Goal: Check status

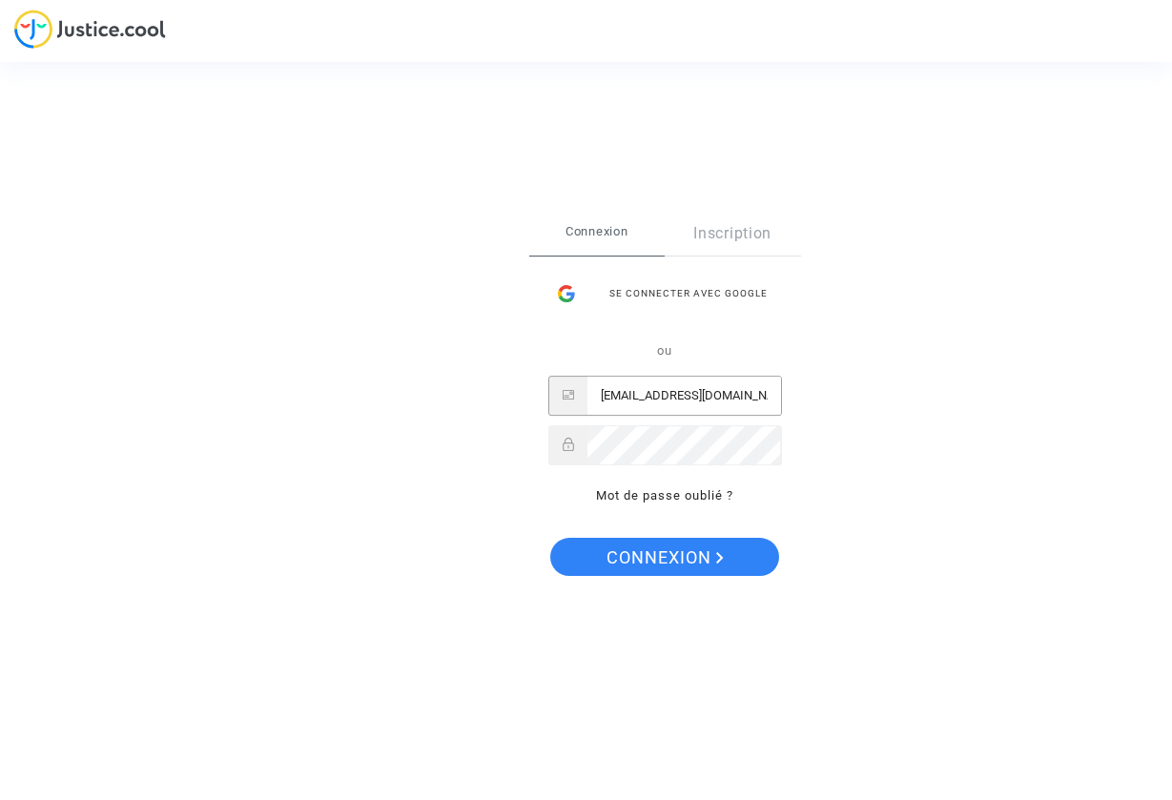
type input "[EMAIL_ADDRESS][DOMAIN_NAME]"
click at [664, 557] on button "Connexion" at bounding box center [664, 557] width 229 height 38
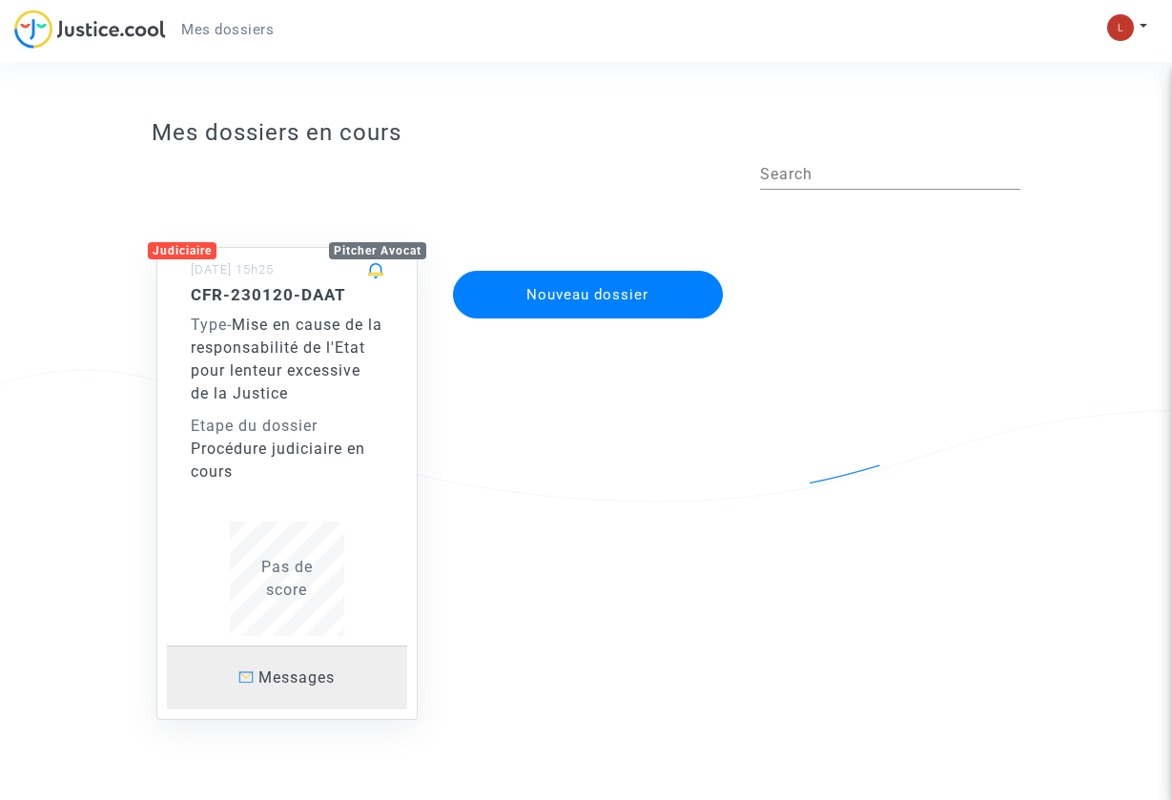
click at [307, 666] on p "Messages" at bounding box center [287, 678] width 240 height 24
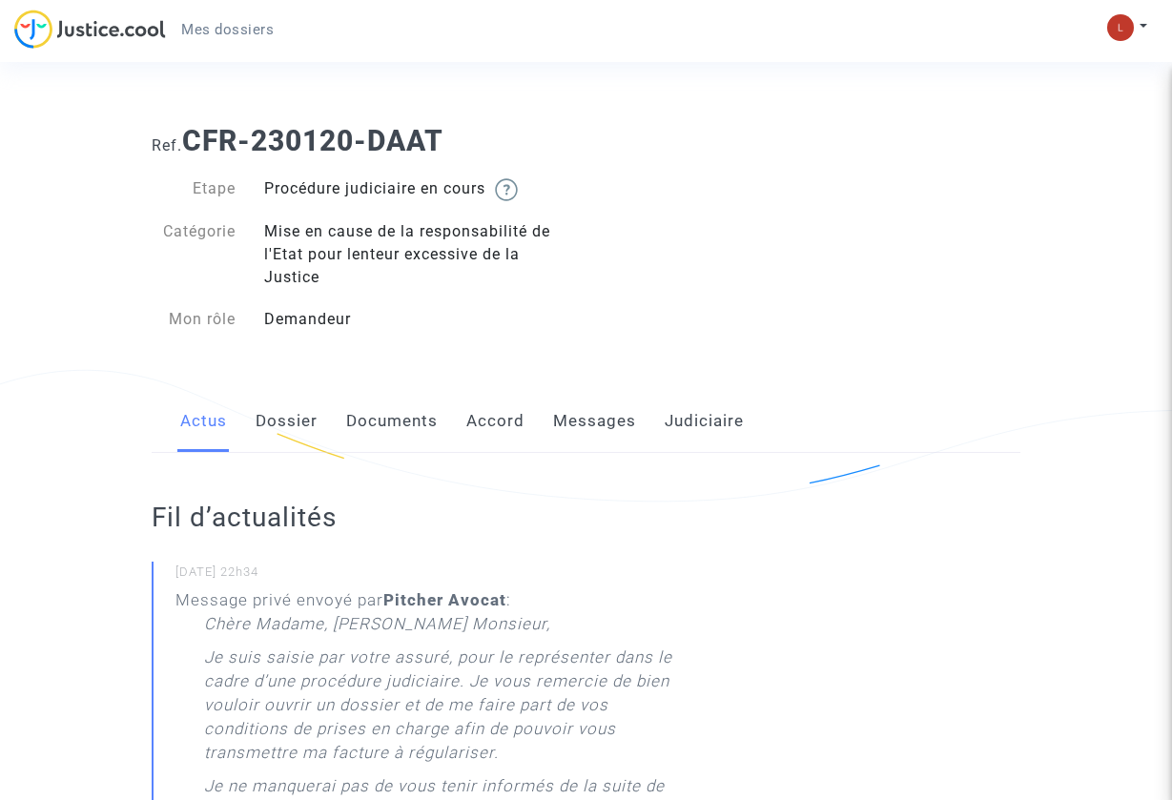
click at [275, 433] on link "Dossier" at bounding box center [287, 421] width 62 height 63
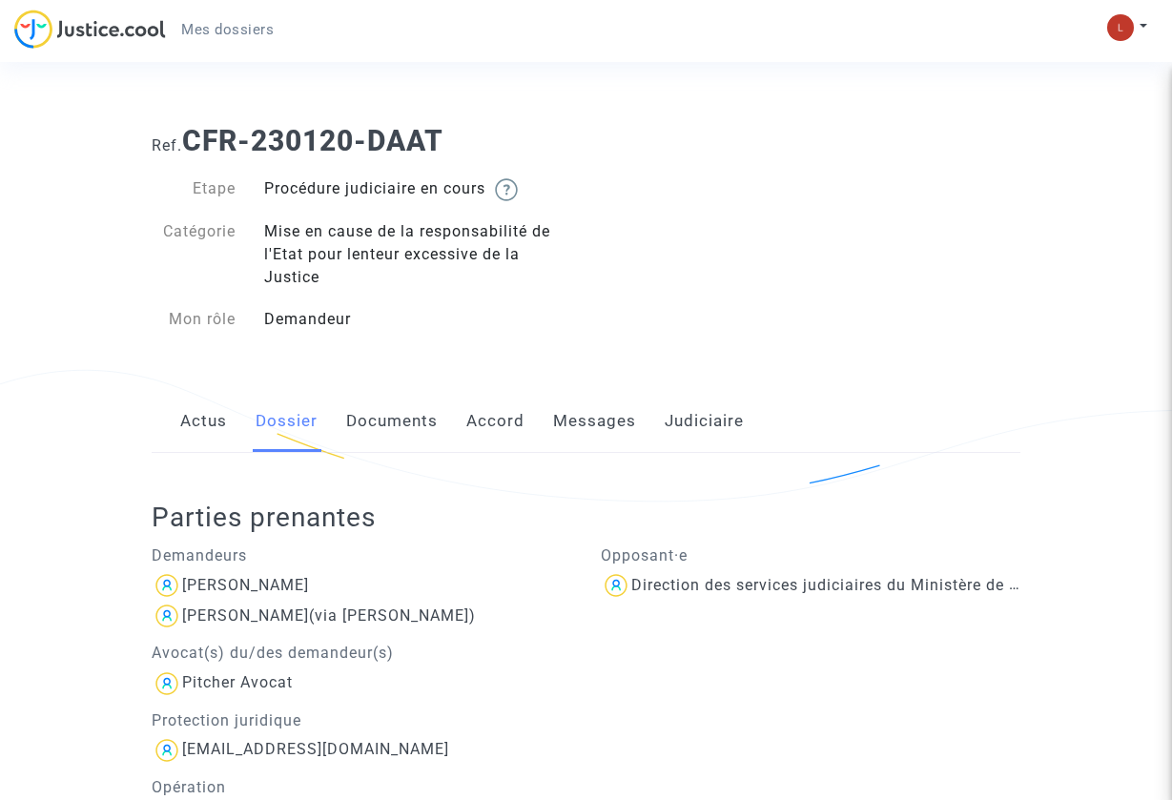
click at [424, 420] on link "Documents" at bounding box center [392, 421] width 92 height 63
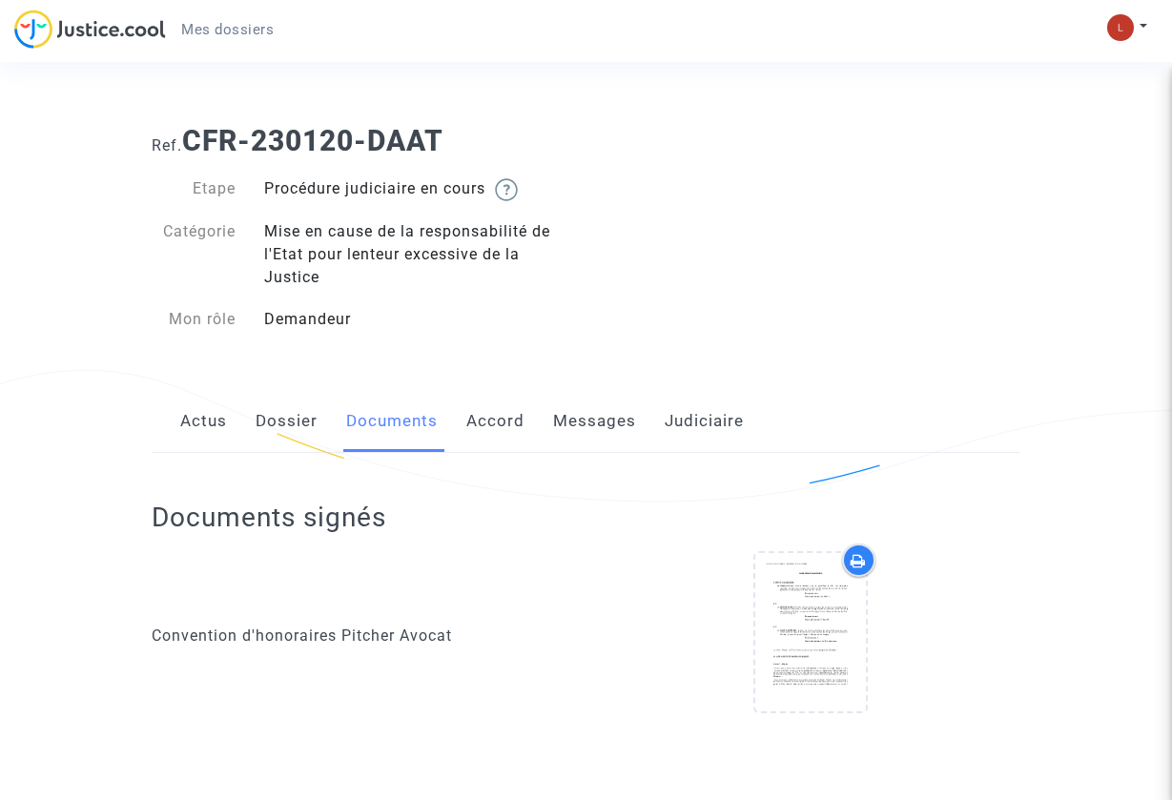
click at [505, 420] on link "Accord" at bounding box center [495, 421] width 58 height 63
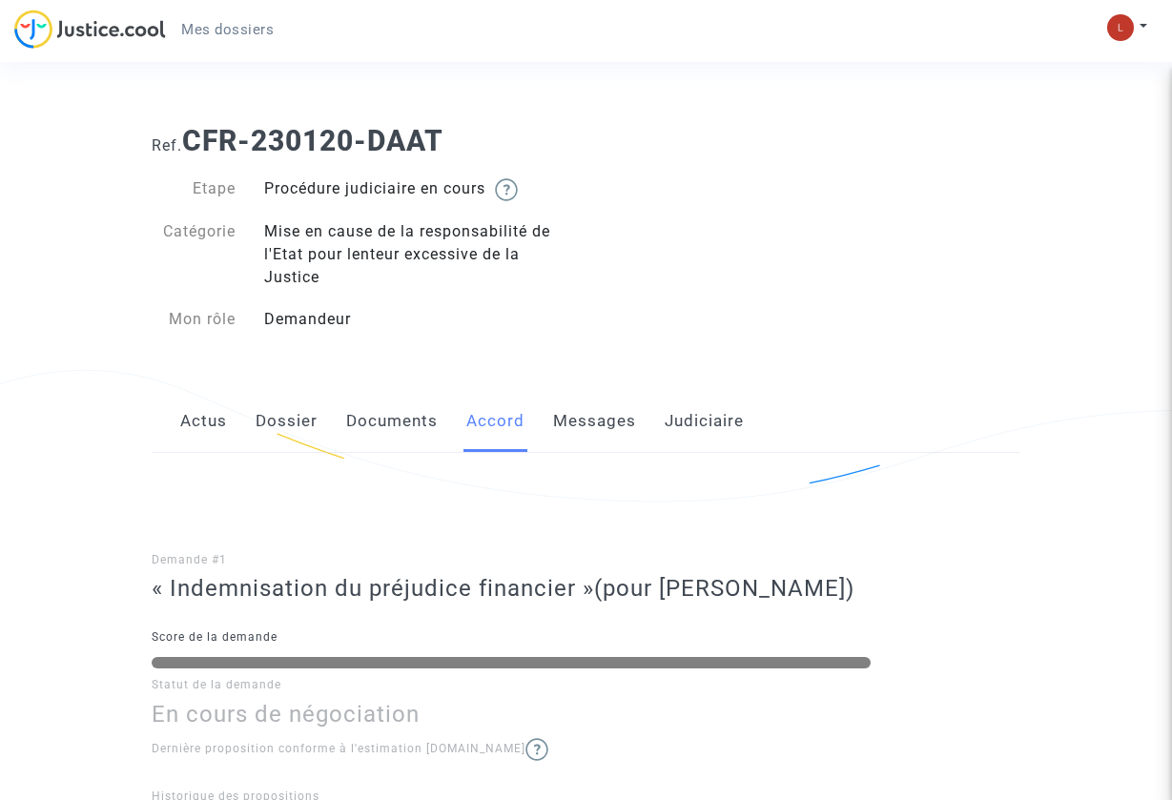
click at [602, 424] on link "Messages" at bounding box center [594, 421] width 83 height 63
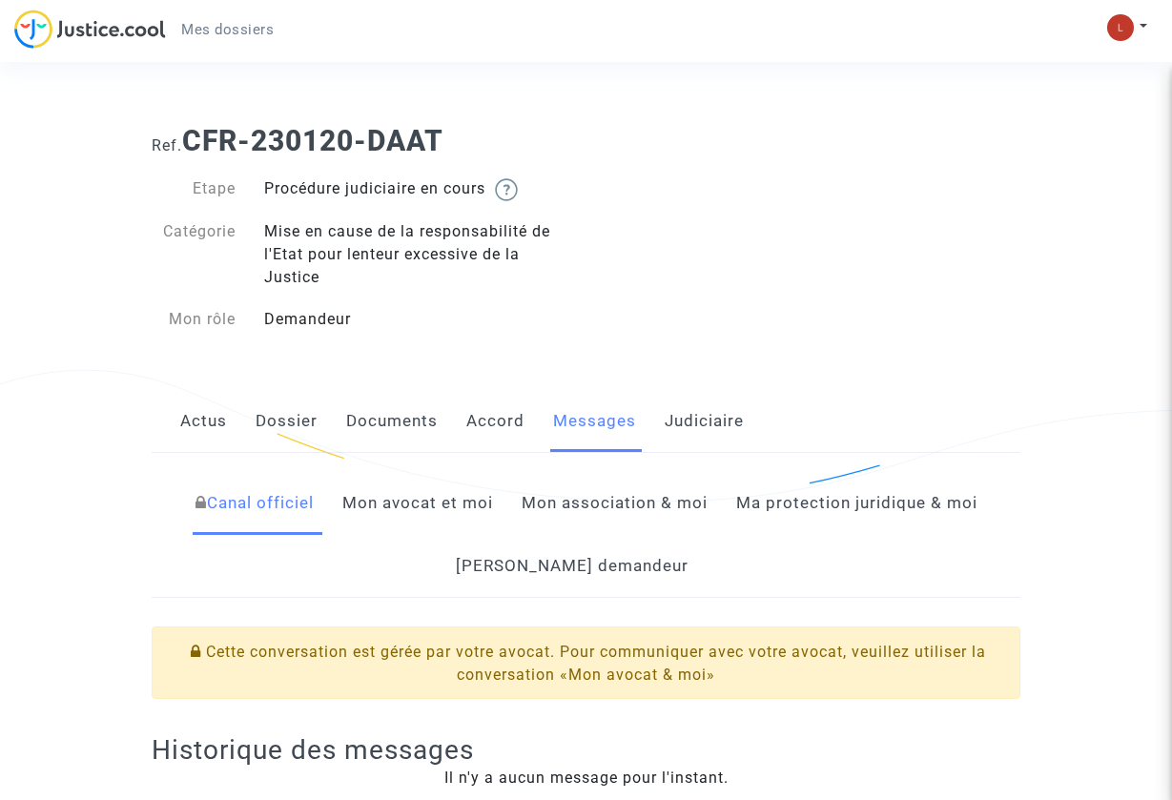
click at [682, 424] on link "Judiciaire" at bounding box center [704, 421] width 79 height 63
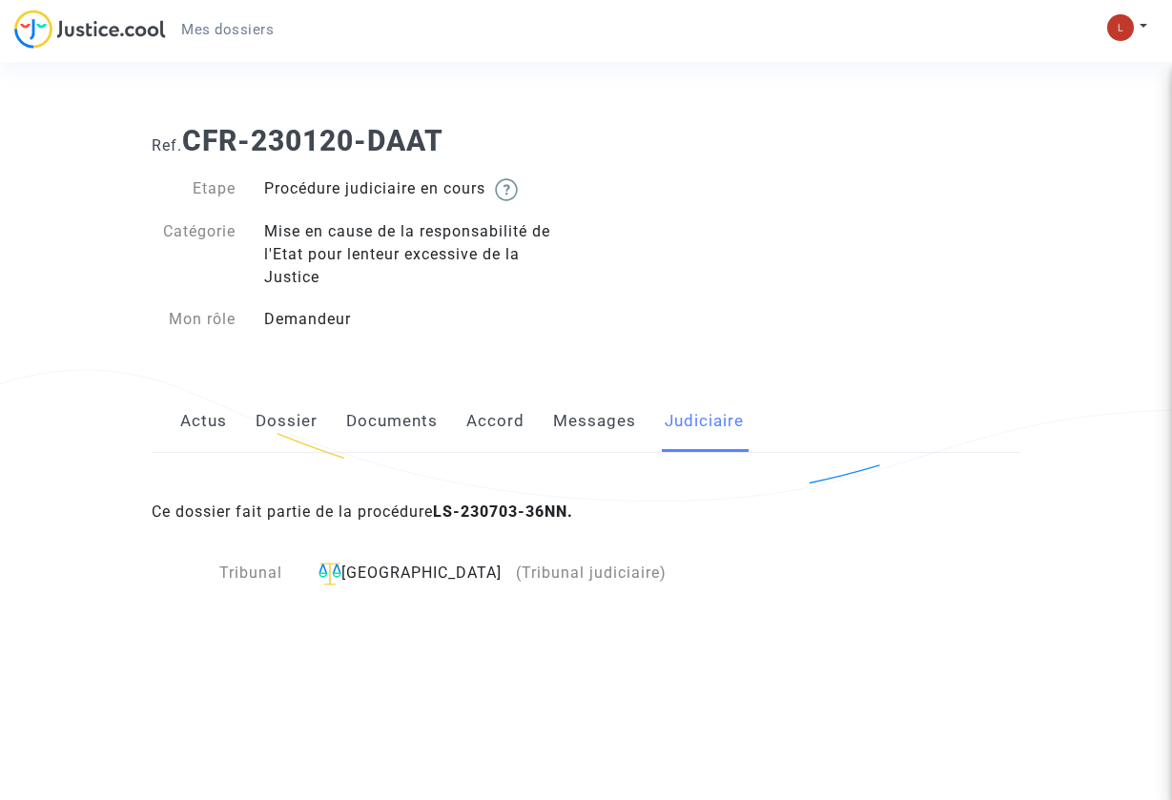
click at [195, 433] on link "Actus" at bounding box center [203, 421] width 47 height 63
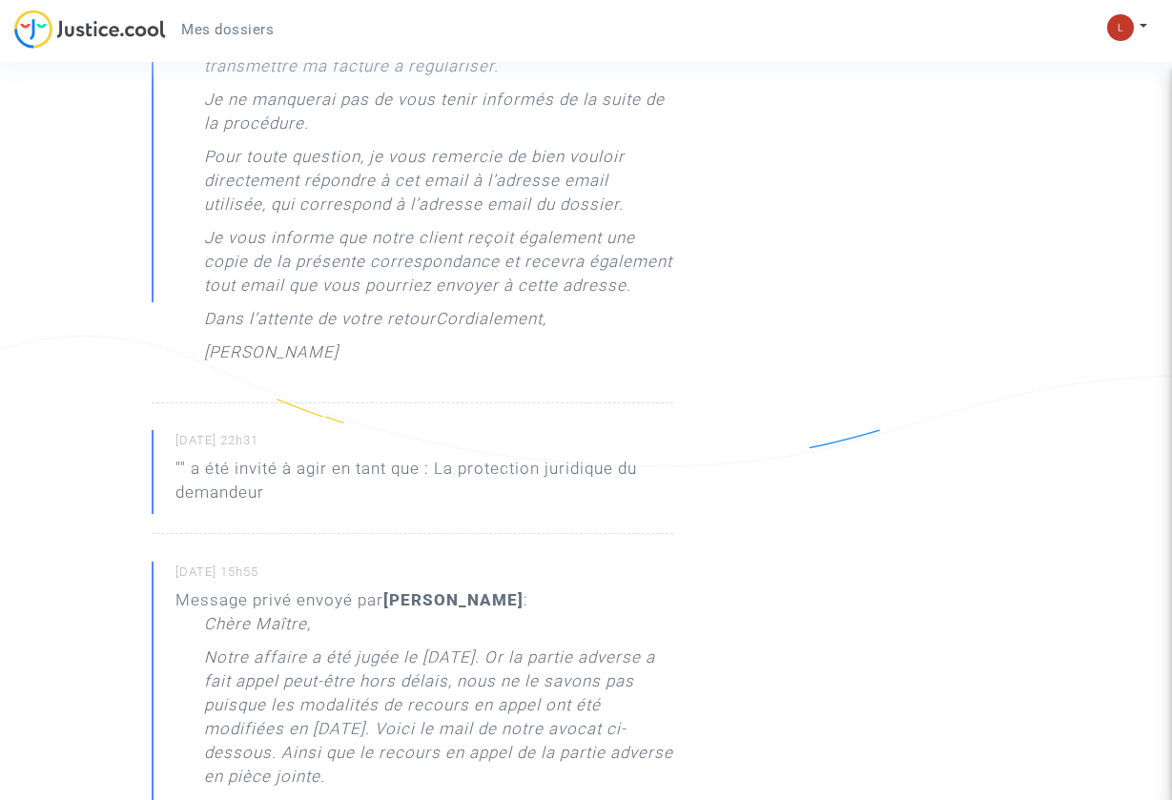
scroll to position [689, 0]
click at [232, 458] on p """ a été invité à agir en tant que : La protection juridique du demandeur" at bounding box center [425, 483] width 498 height 57
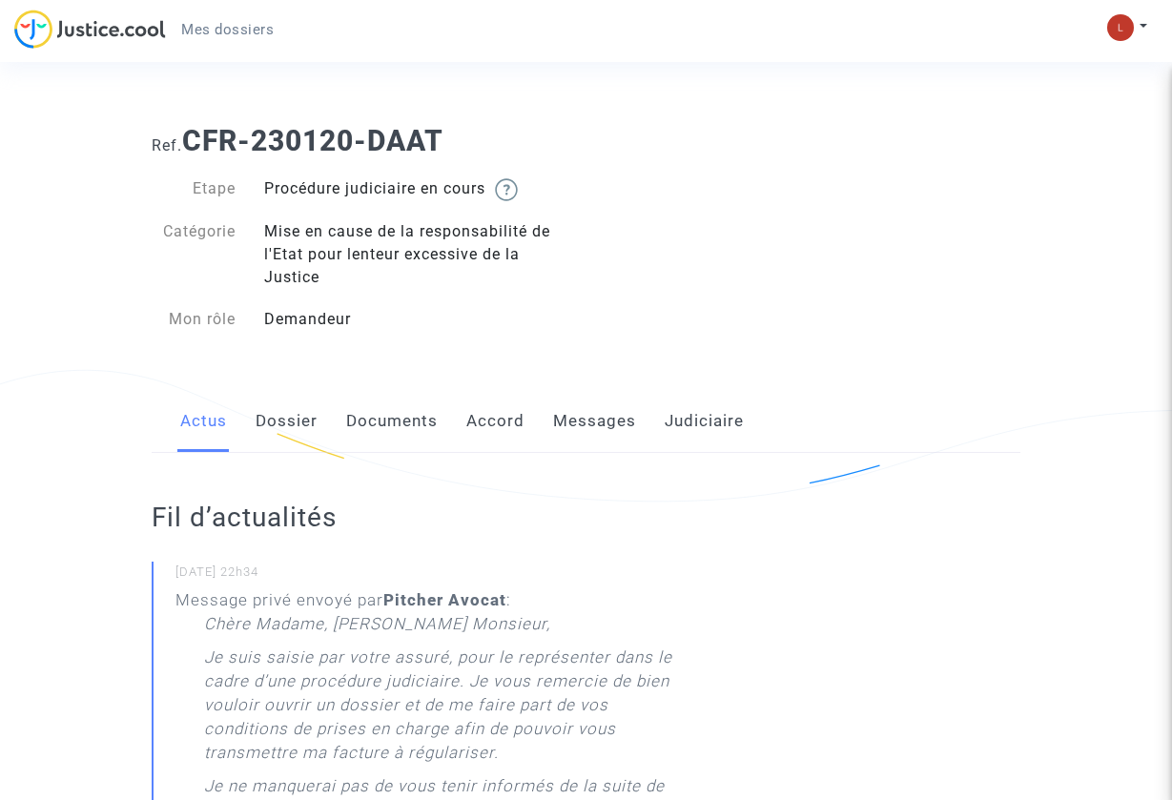
scroll to position [0, 0]
click at [518, 181] on img at bounding box center [506, 189] width 23 height 23
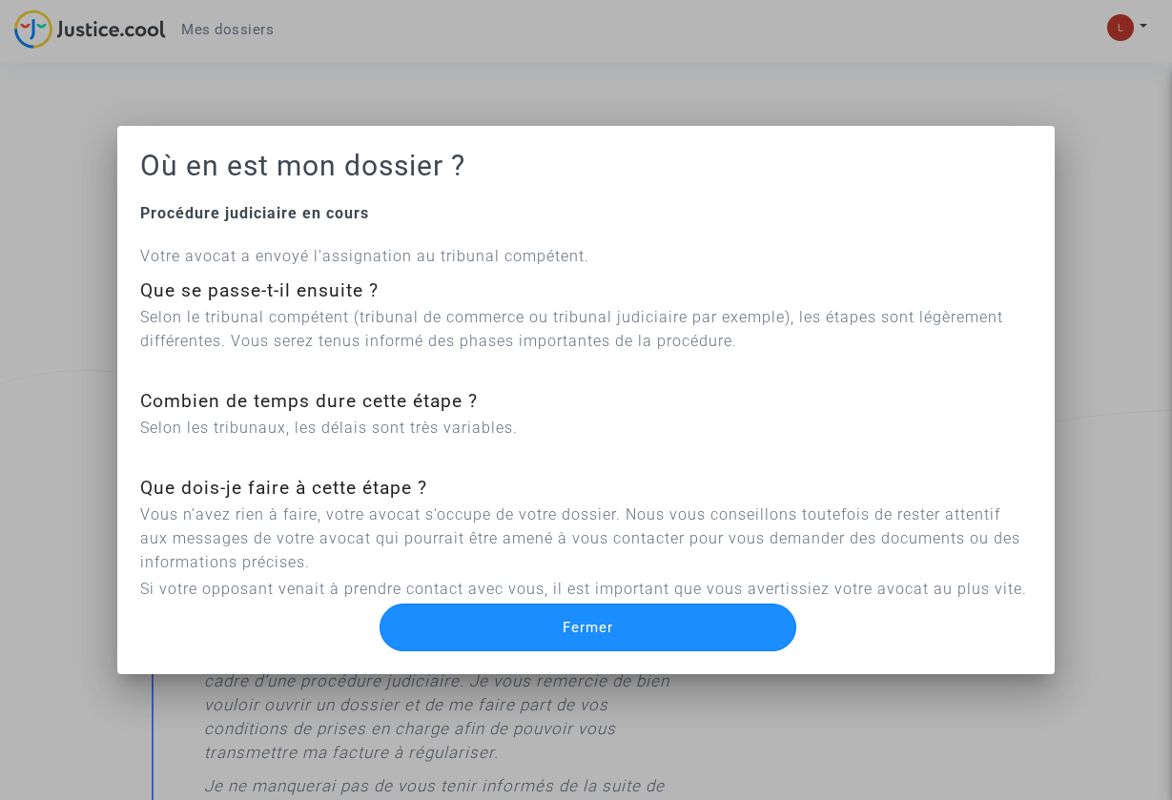
click at [550, 639] on button "Fermer" at bounding box center [589, 628] width 418 height 48
